Goal: Task Accomplishment & Management: Manage account settings

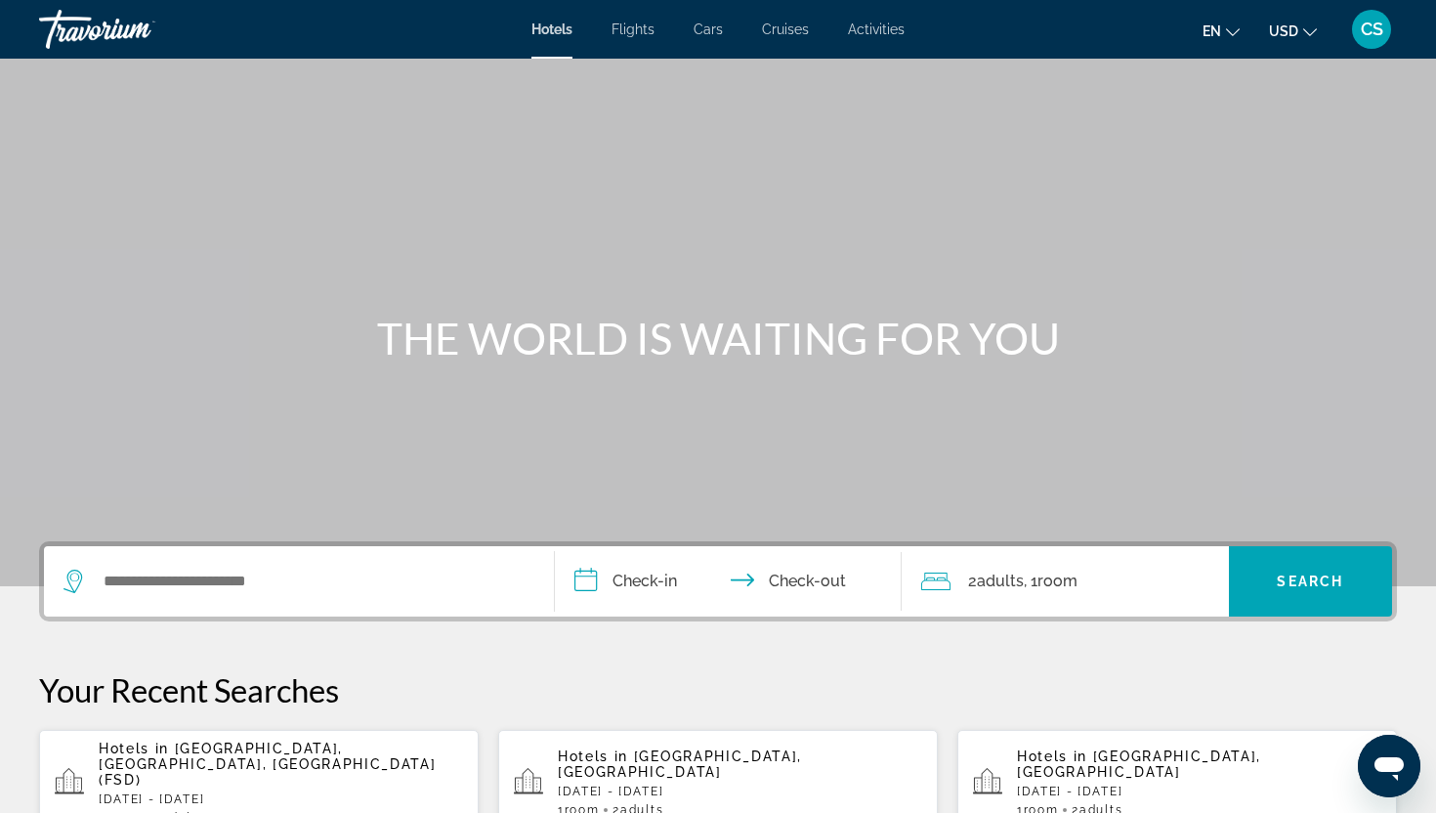
scroll to position [6, 0]
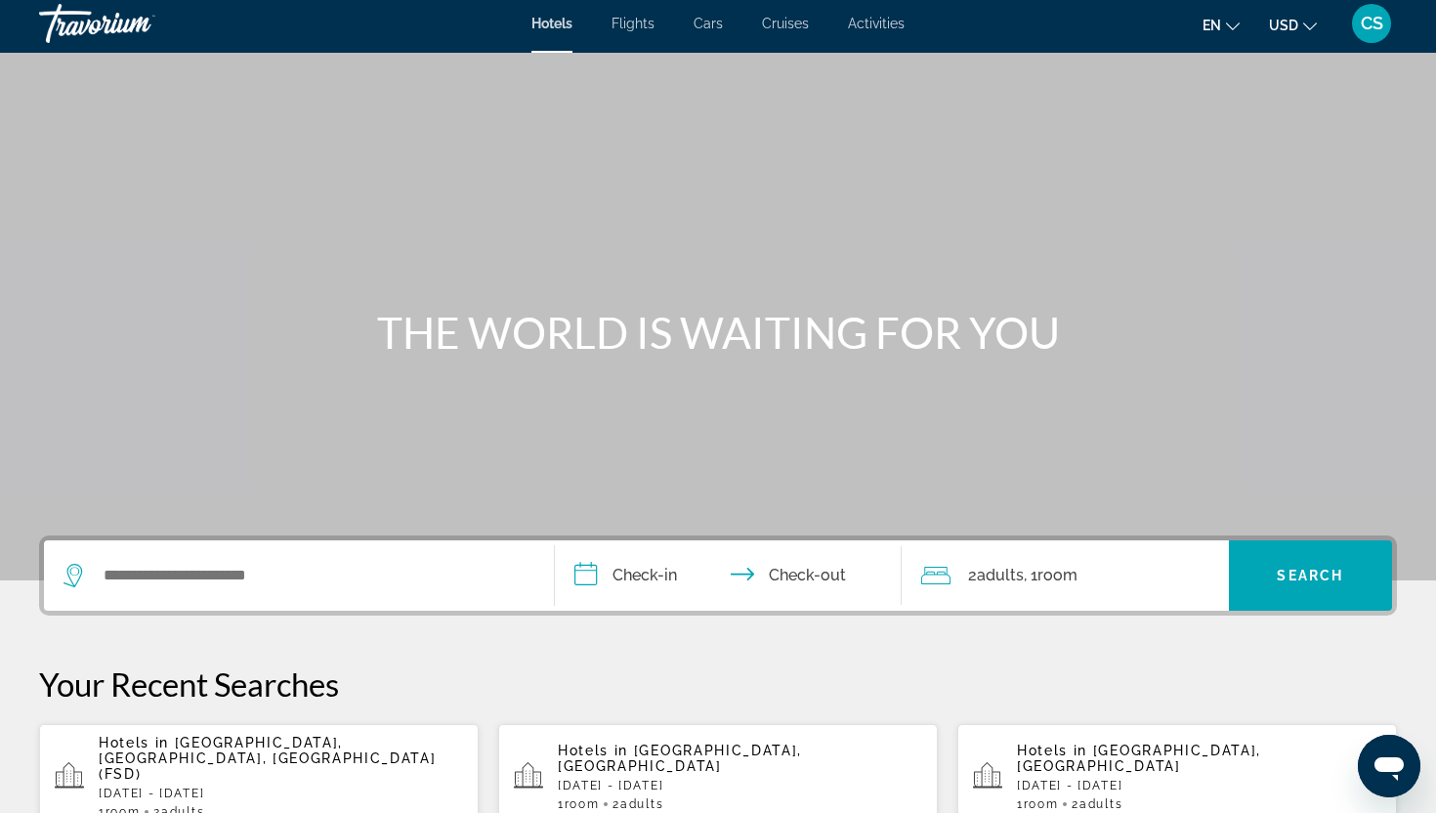
click at [1370, 29] on span "CS" at bounding box center [1371, 24] width 22 height 20
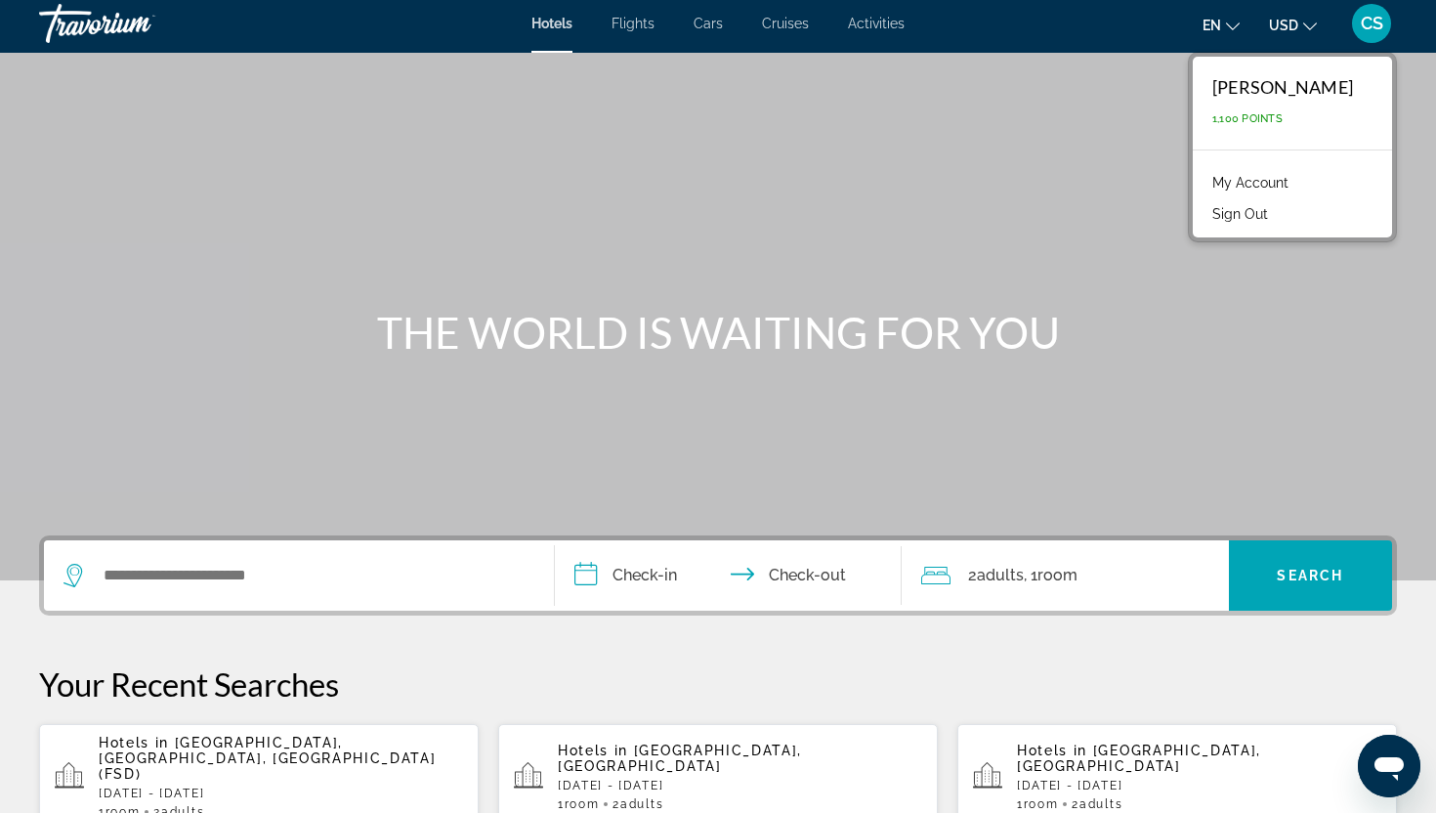
scroll to position [0, 0]
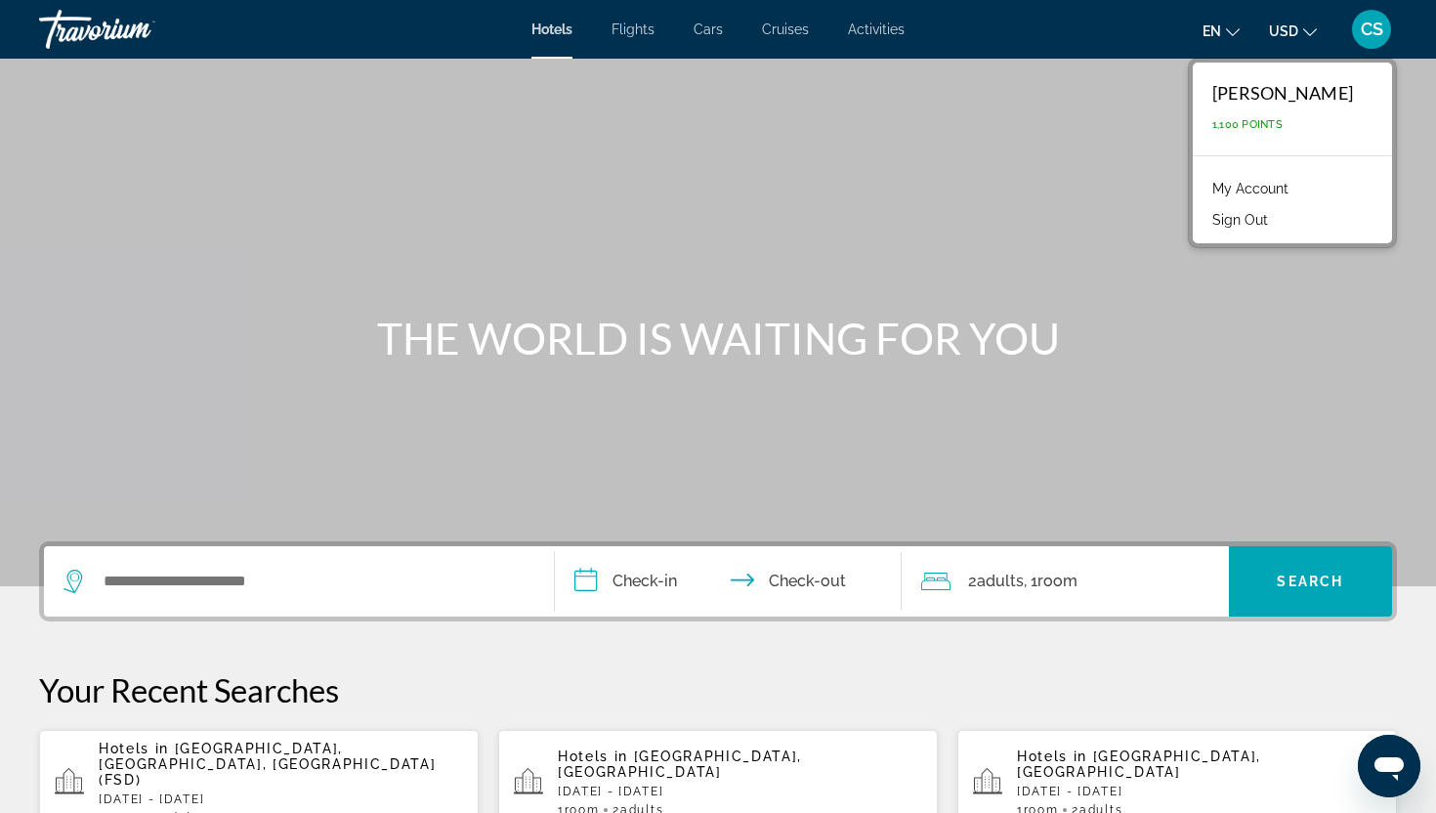
click at [1246, 188] on link "My Account" at bounding box center [1250, 188] width 96 height 25
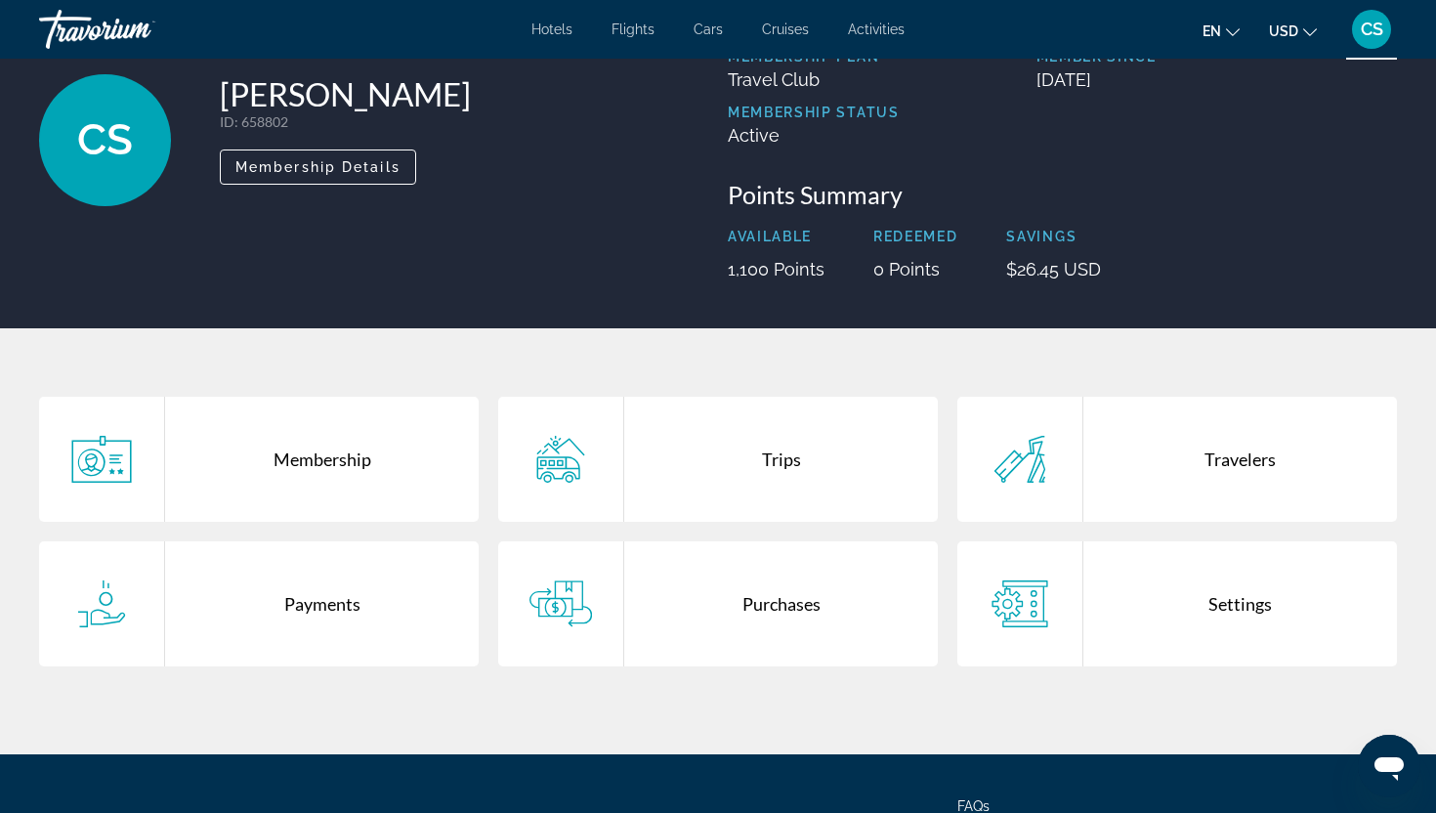
scroll to position [109, 0]
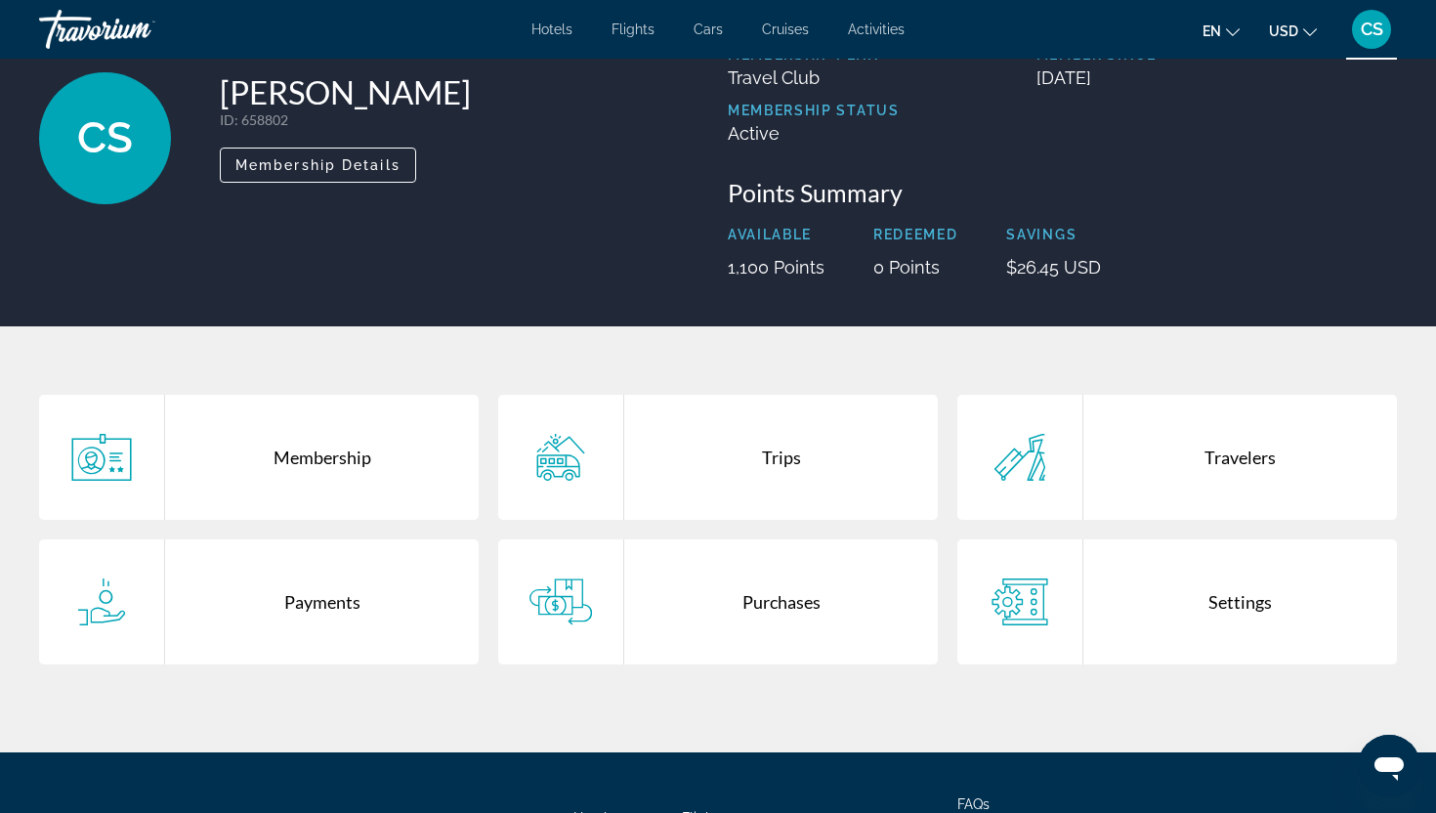
click at [776, 459] on div "Trips" at bounding box center [780, 457] width 313 height 125
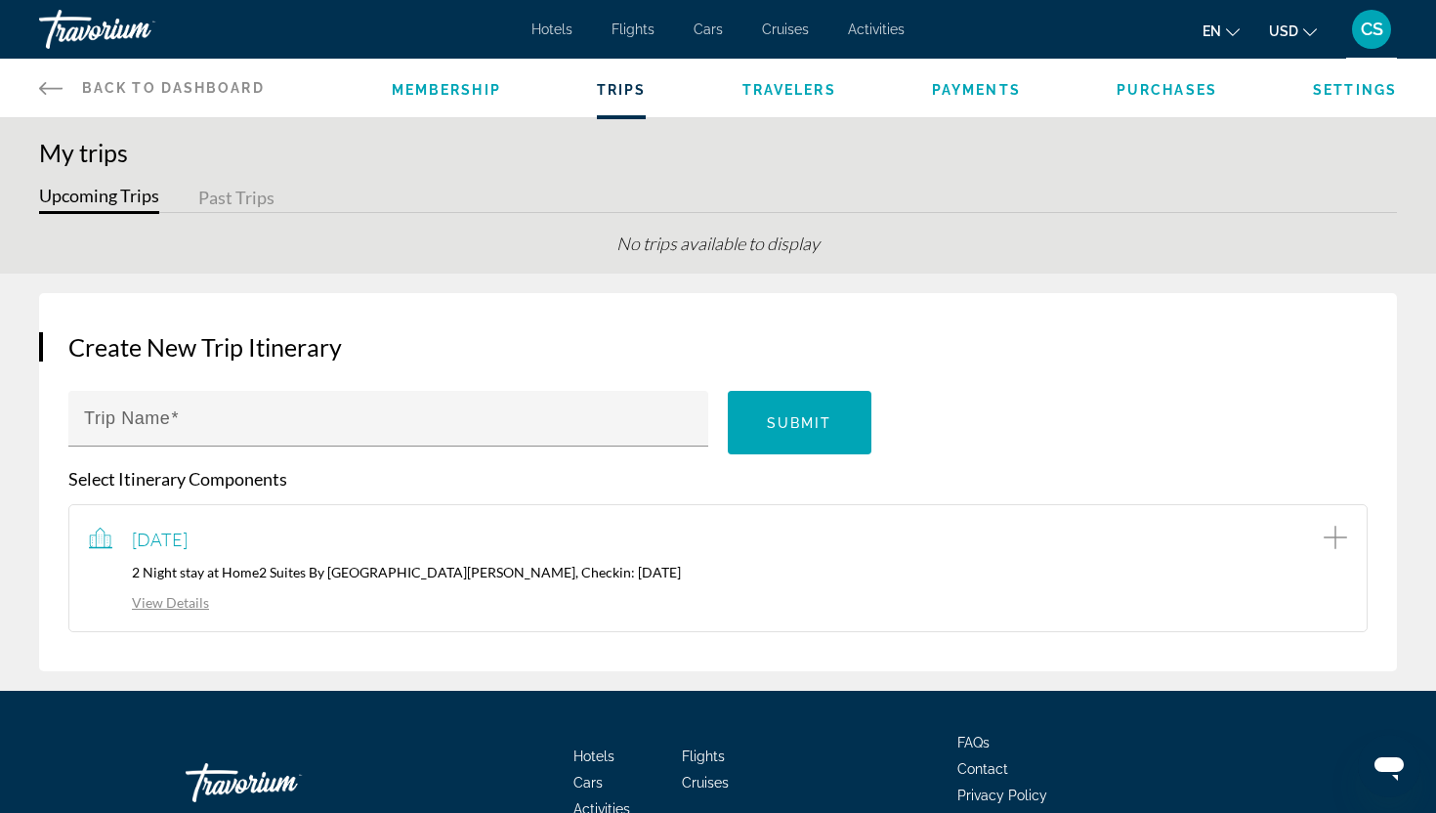
click at [819, 91] on span "Travelers" at bounding box center [789, 90] width 94 height 16
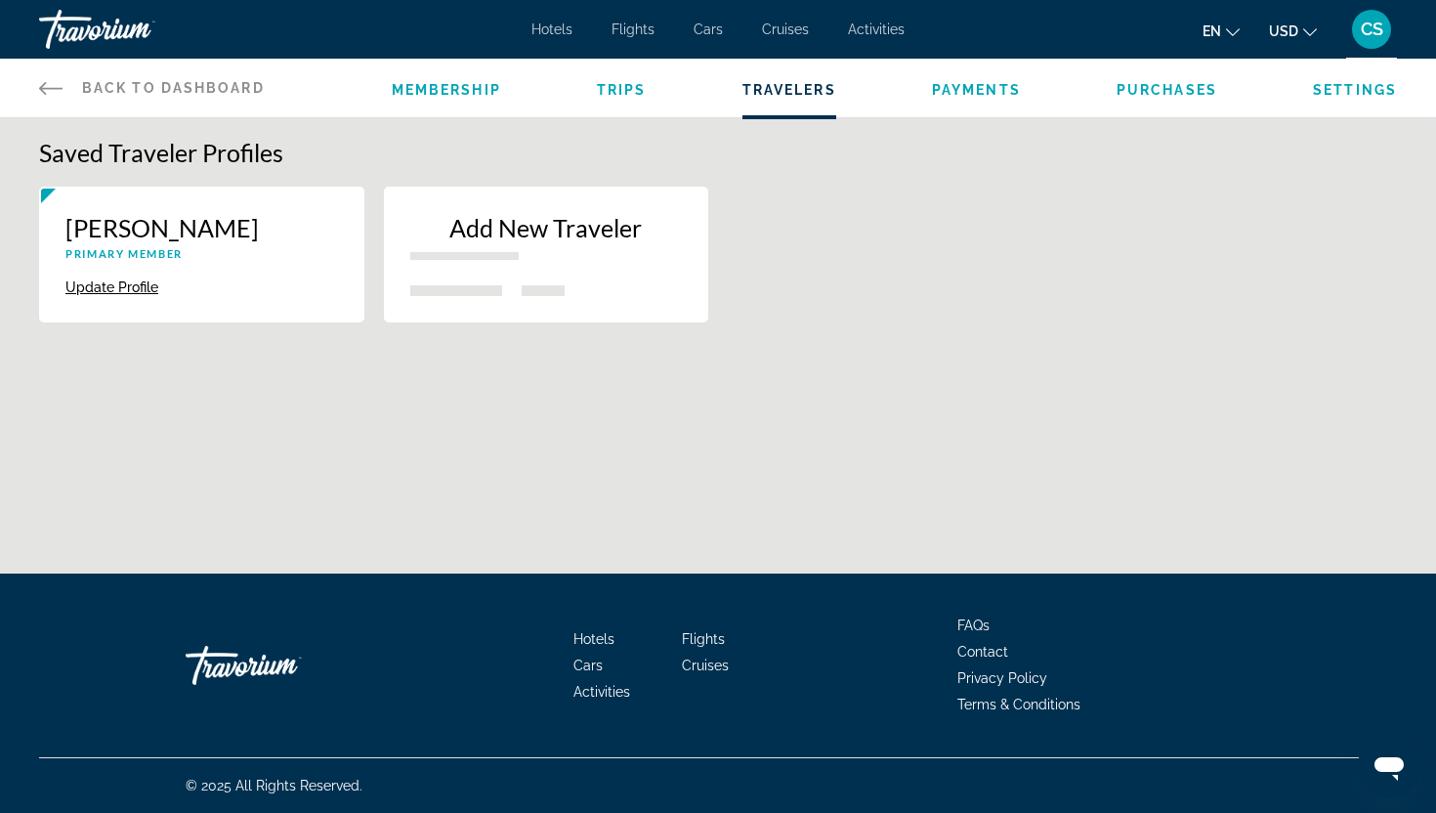
click at [490, 231] on p "Add New Traveler" at bounding box center [546, 227] width 272 height 29
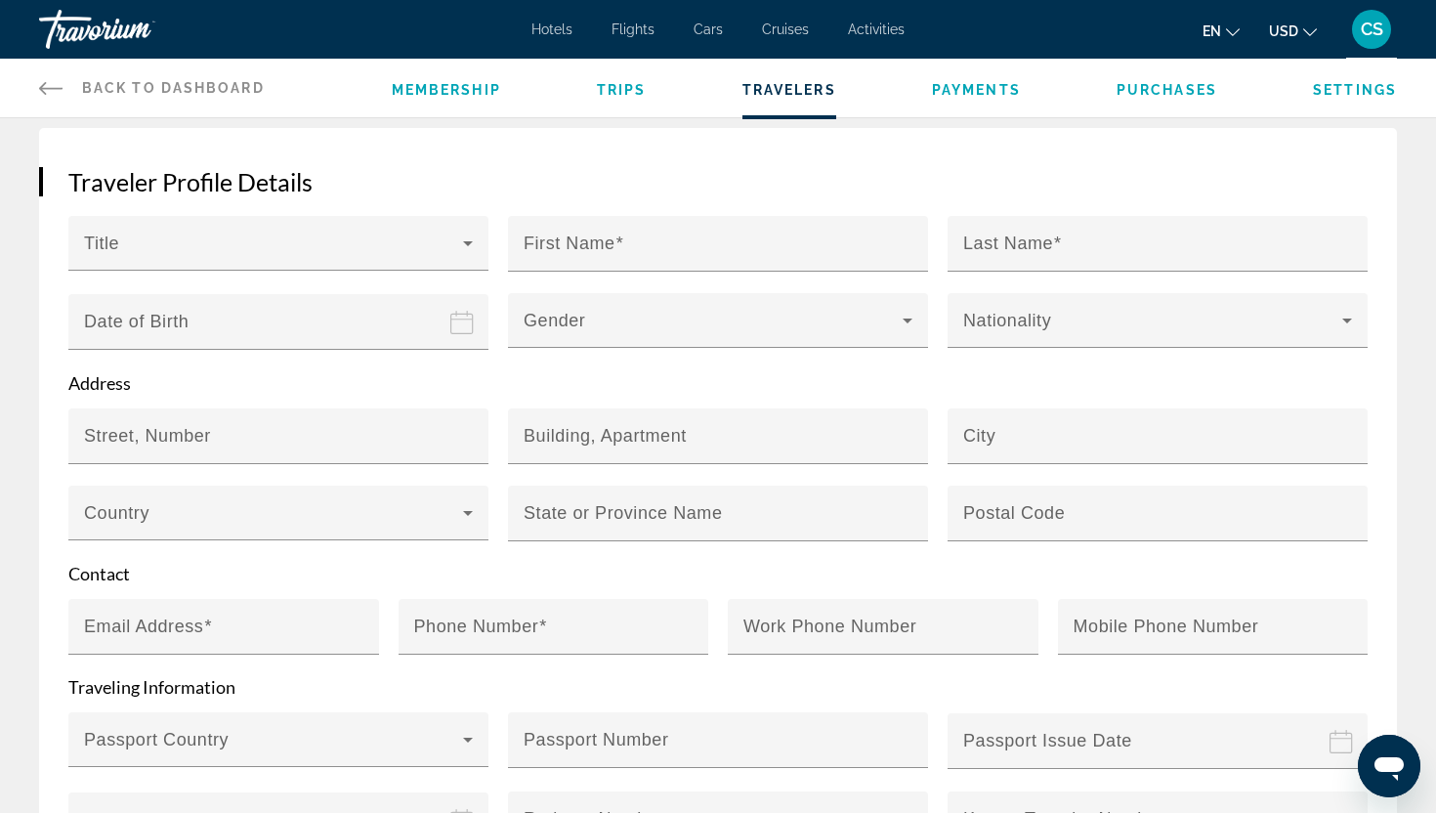
scroll to position [244, 0]
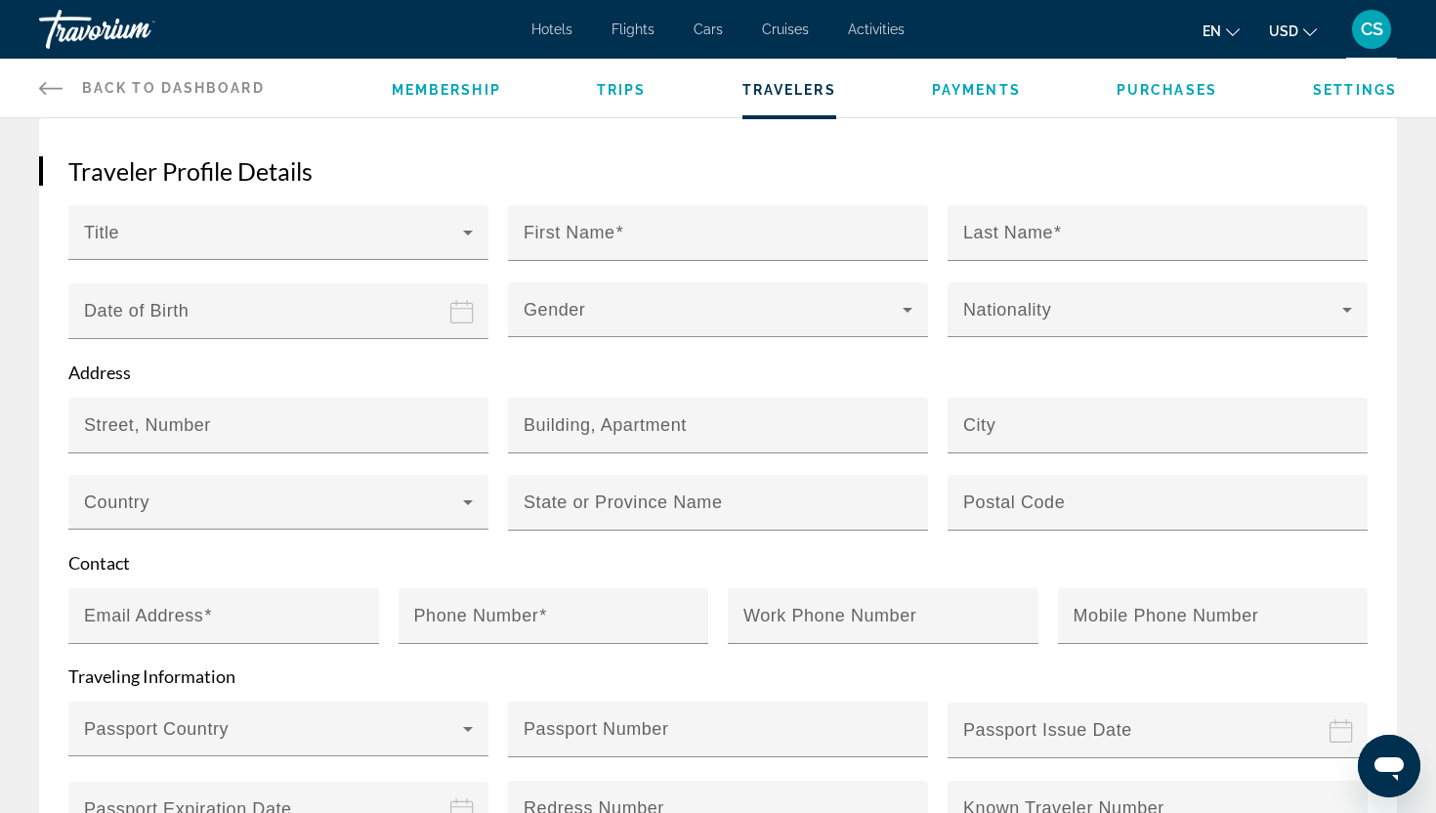
click at [962, 89] on span "Payments" at bounding box center [976, 90] width 89 height 16
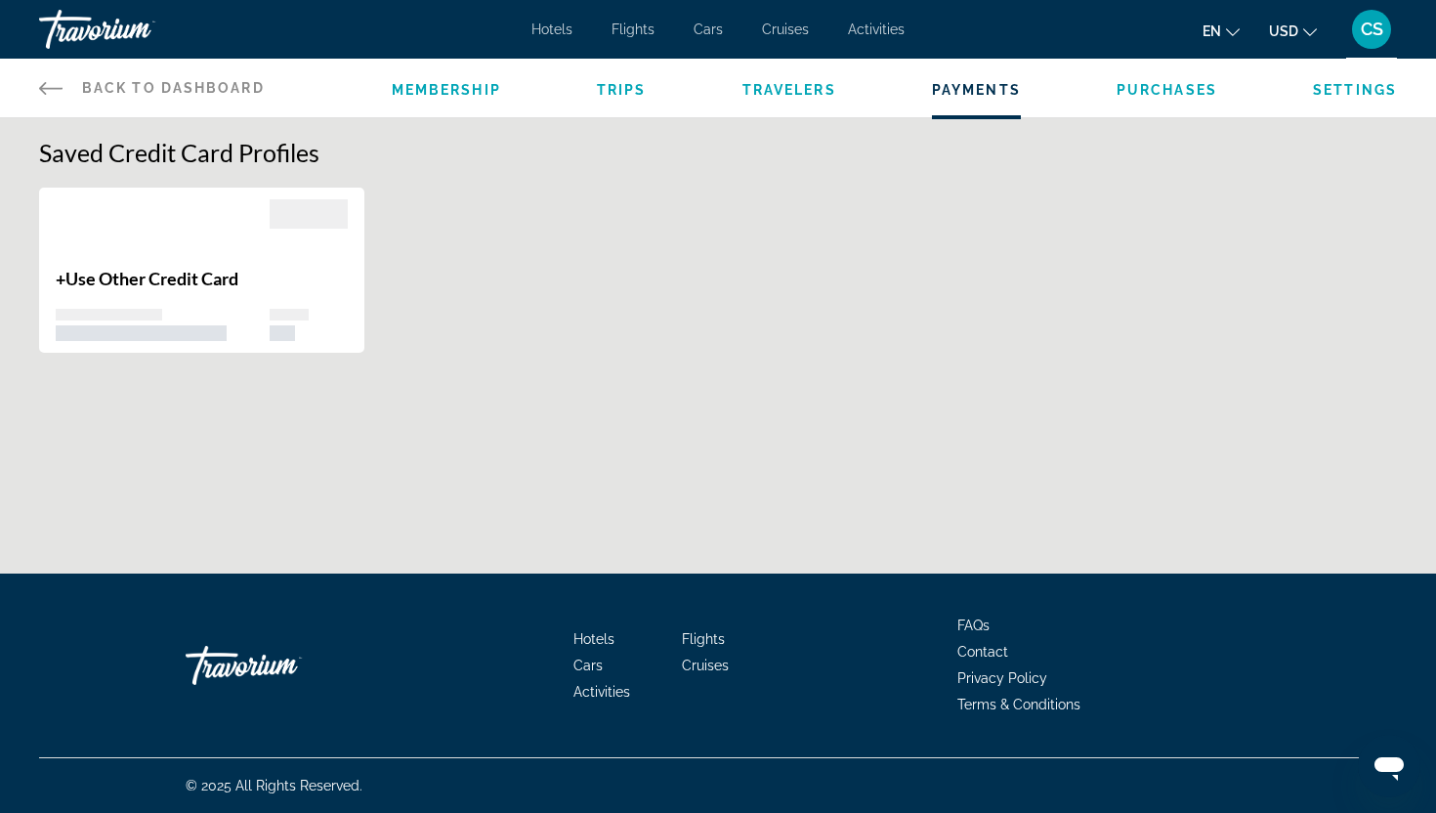
click at [1156, 88] on span "Purchases" at bounding box center [1166, 90] width 101 height 16
